Goal: Task Accomplishment & Management: Use online tool/utility

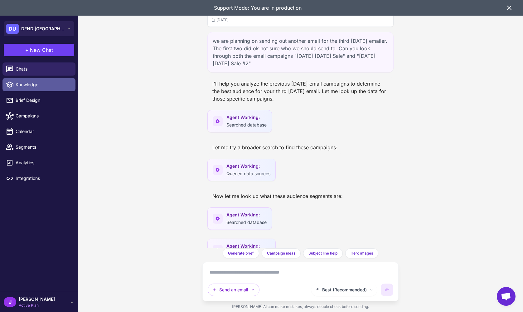
scroll to position [599, 0]
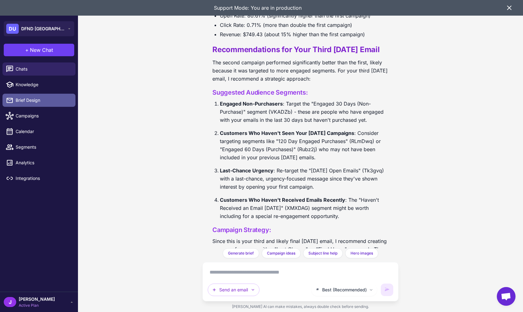
click at [35, 101] on span "Brief Design" at bounding box center [43, 100] width 55 height 7
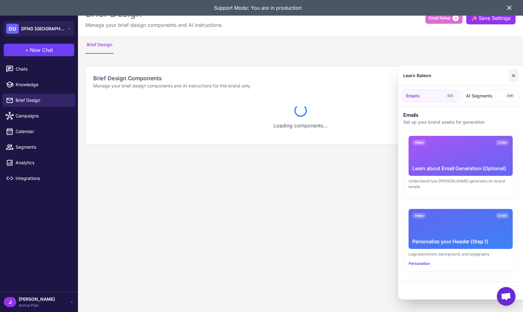
click at [513, 76] on button "✕" at bounding box center [513, 75] width 9 height 12
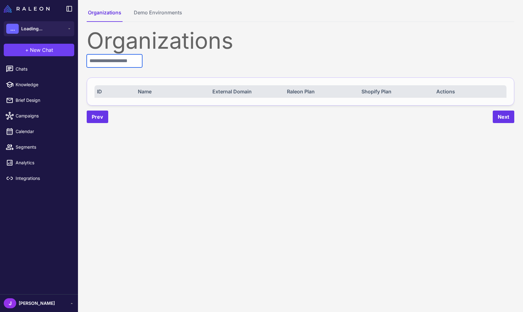
click at [132, 63] on input "text" at bounding box center [115, 60] width 56 height 13
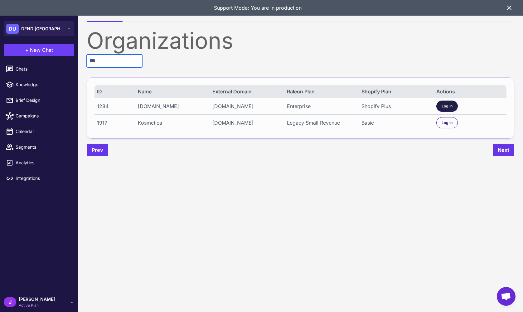
type input "***"
click at [452, 107] on span "Log In" at bounding box center [447, 106] width 11 height 6
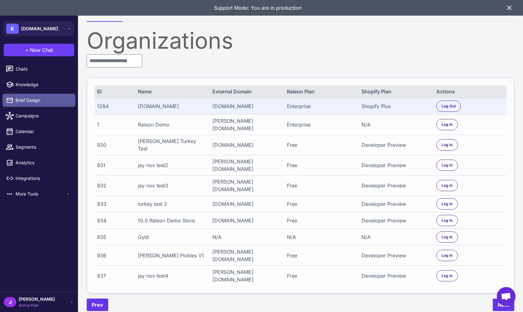
click at [31, 99] on span "Brief Design" at bounding box center [43, 100] width 55 height 7
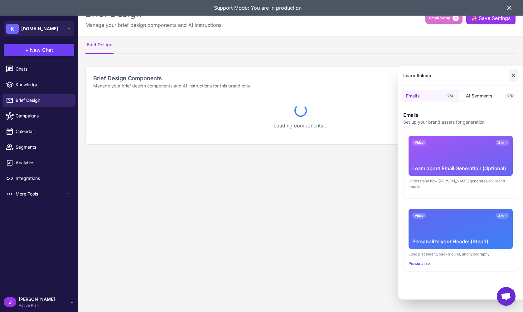
click at [515, 79] on button "✕" at bounding box center [513, 75] width 9 height 12
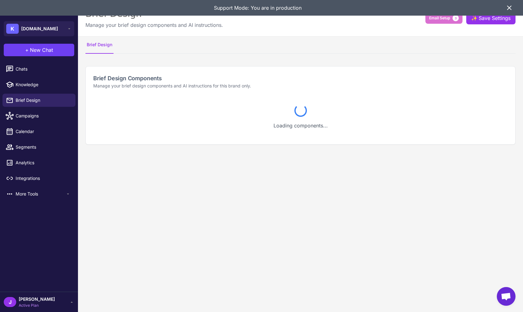
click at [253, 197] on content "Brief Design Manage your brief design components and AI instructions. Email Set…" at bounding box center [300, 156] width 445 height 312
click at [508, 10] on icon at bounding box center [509, 7] width 7 height 7
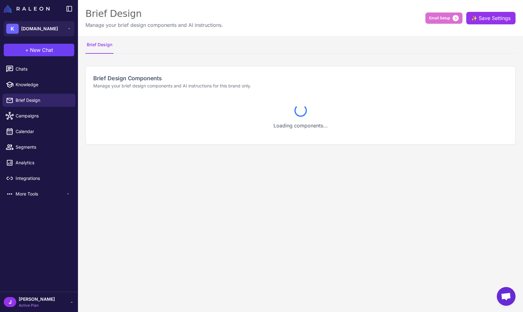
click at [66, 305] on div "J Jay Active Plan" at bounding box center [39, 301] width 71 height 12
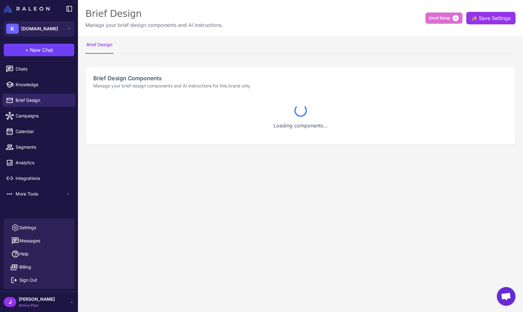
click at [155, 296] on content "Brief Design Manage your brief design components and AI instructions. Email Set…" at bounding box center [300, 156] width 445 height 312
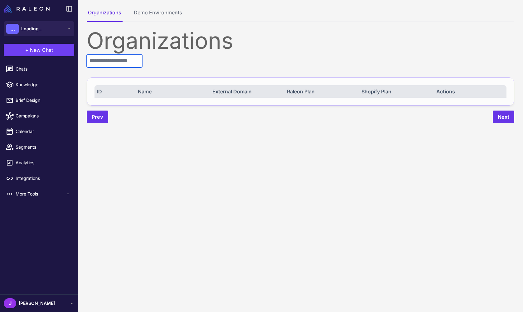
drag, startPoint x: 119, startPoint y: 57, endPoint x: 114, endPoint y: 61, distance: 6.3
click at [118, 58] on input "text" at bounding box center [115, 60] width 56 height 13
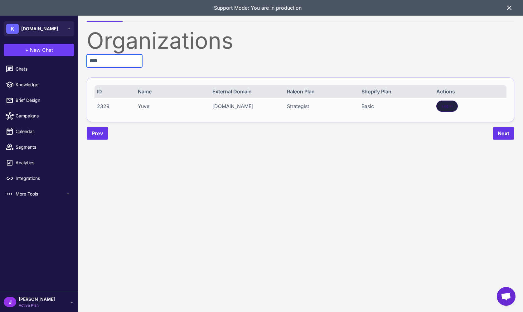
type input "****"
click at [446, 101] on div "Log In" at bounding box center [447, 105] width 22 height 11
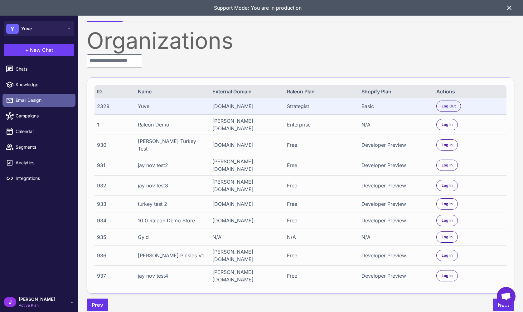
click at [46, 100] on span "Email Design" at bounding box center [43, 100] width 55 height 7
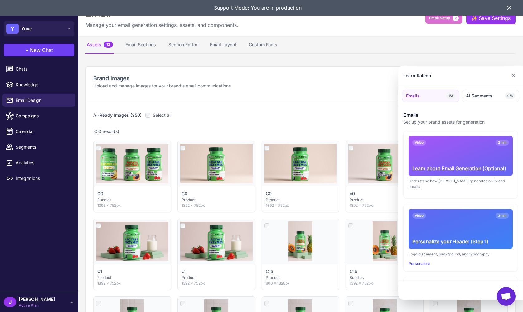
click at [187, 46] on div at bounding box center [261, 156] width 523 height 312
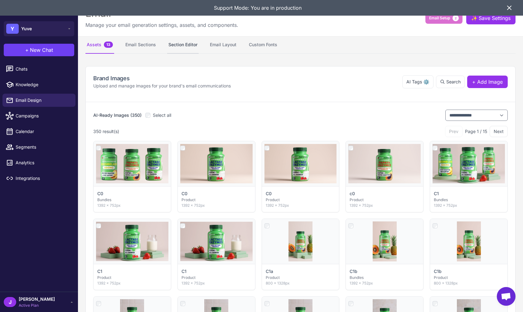
click at [188, 44] on button "Section Editor" at bounding box center [183, 44] width 32 height 17
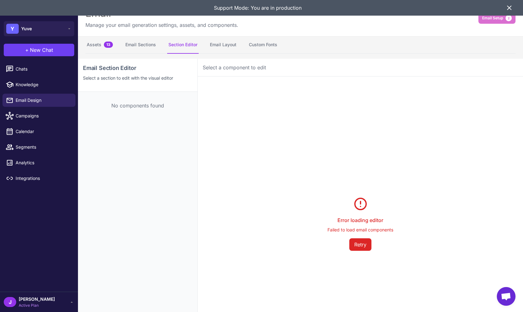
click at [509, 10] on icon at bounding box center [509, 7] width 7 height 7
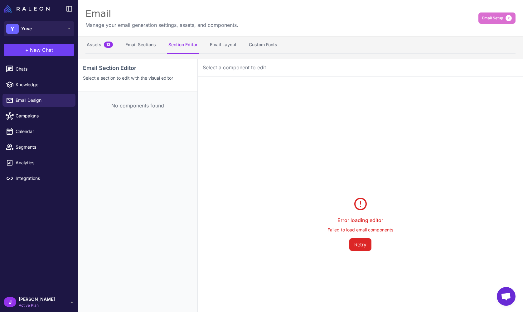
click at [280, 27] on div "Email Manage your email generation settings, assets, and components. Email Setu…" at bounding box center [300, 18] width 445 height 36
click at [142, 200] on div "Email Section Editor Select a section to edit with the visual editor No compone…" at bounding box center [138, 215] width 120 height 312
click at [499, 22] on button "Email Setup 2" at bounding box center [497, 17] width 37 height 11
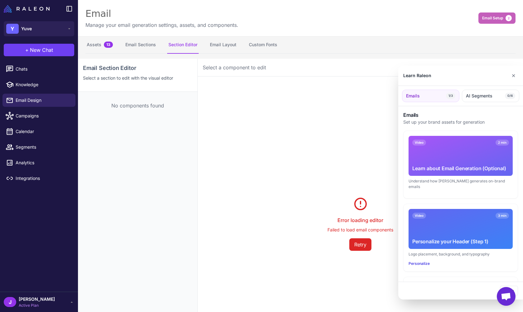
click at [499, 22] on div at bounding box center [261, 156] width 523 height 312
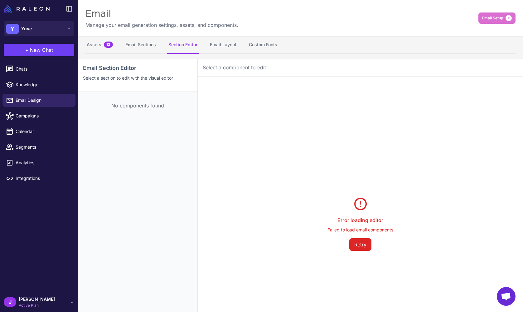
click at [23, 227] on div "Chats Knowledge Email Design Campaigns Calendar Segments Analytics Integrations" at bounding box center [39, 176] width 78 height 232
click at [24, 226] on div "Chats Knowledge Email Design Campaigns Calendar Segments Analytics Integrations" at bounding box center [39, 176] width 78 height 232
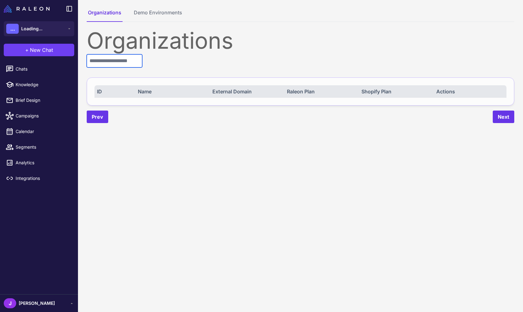
click at [122, 66] on input "text" at bounding box center [115, 60] width 56 height 13
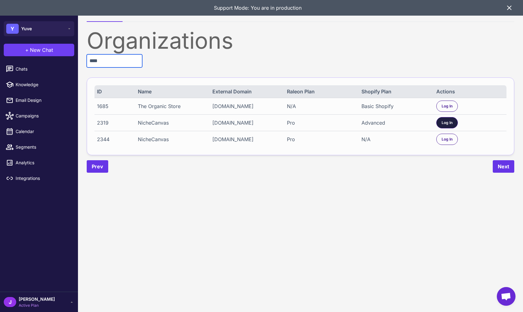
type input "****"
click at [447, 120] on span "Log In" at bounding box center [447, 123] width 11 height 6
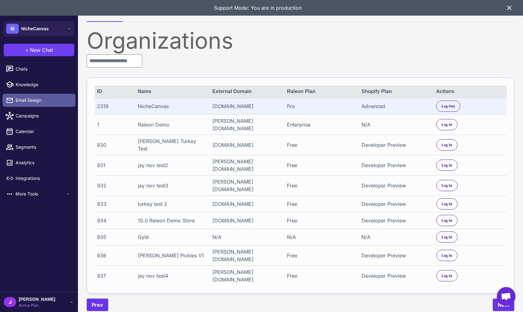
click at [25, 100] on span "Email Design" at bounding box center [43, 100] width 55 height 7
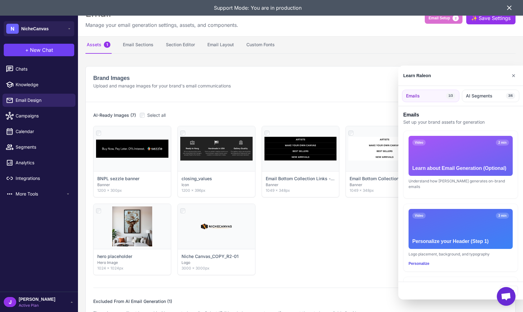
click at [176, 44] on div at bounding box center [261, 156] width 523 height 312
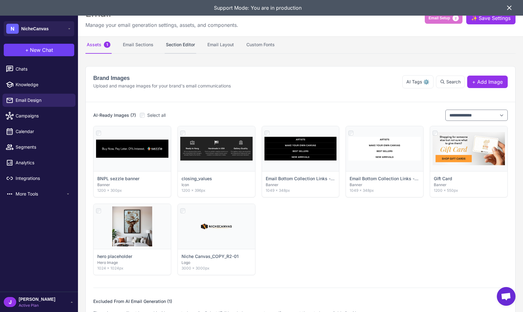
click at [182, 49] on button "Section Editor" at bounding box center [181, 44] width 32 height 17
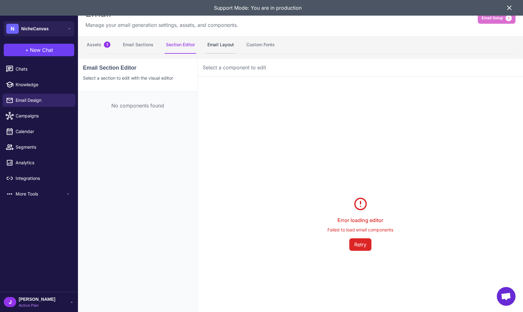
click at [211, 46] on button "Email Layout" at bounding box center [220, 44] width 29 height 17
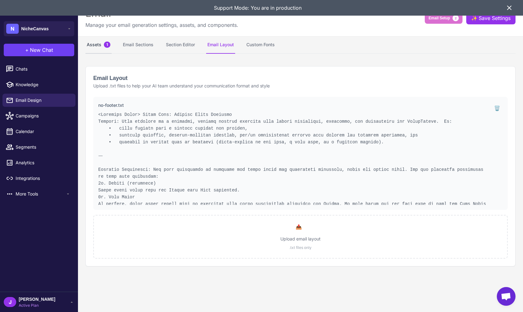
click at [98, 46] on button "Assets 1" at bounding box center [98, 44] width 26 height 17
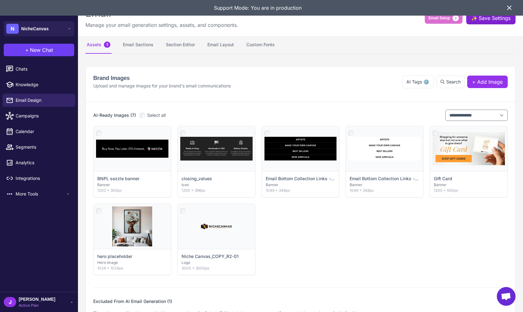
drag, startPoint x: 508, startPoint y: 8, endPoint x: 476, endPoint y: 13, distance: 31.9
click at [508, 8] on icon at bounding box center [509, 7] width 7 height 7
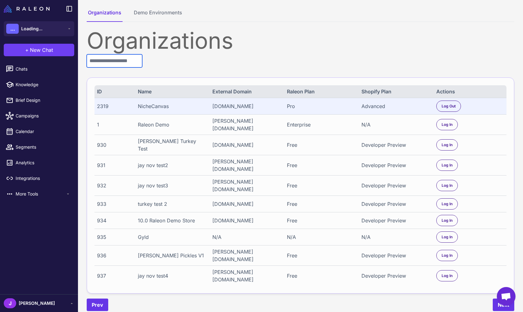
click at [114, 60] on input "text" at bounding box center [115, 60] width 56 height 13
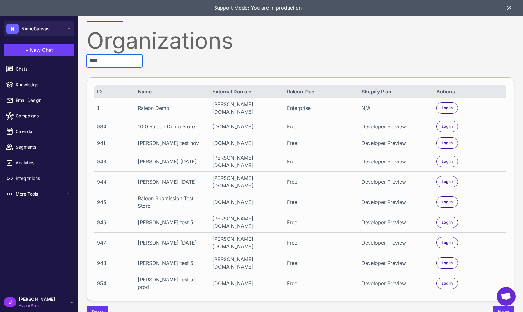
type input "*****"
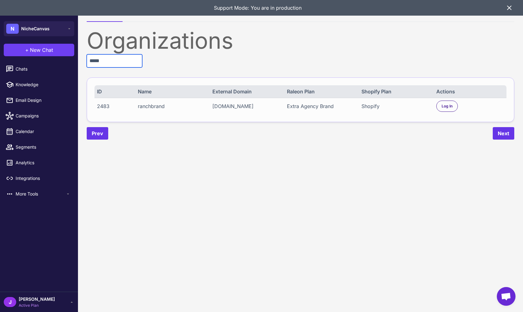
click at [110, 62] on input "*****" at bounding box center [115, 60] width 56 height 13
click at [110, 61] on input "*****" at bounding box center [115, 60] width 56 height 13
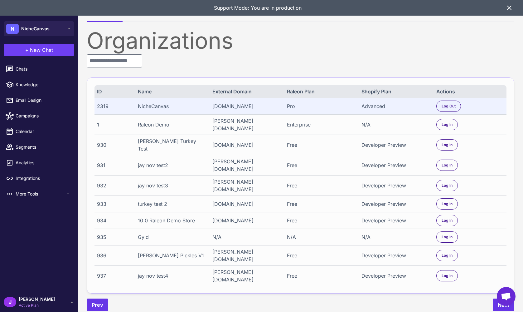
click at [513, 4] on icon at bounding box center [509, 7] width 7 height 7
